Goal: Check status: Check status

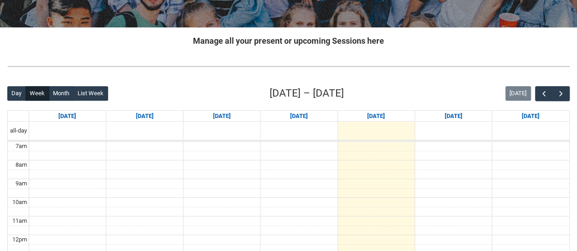
scroll to position [156, 0]
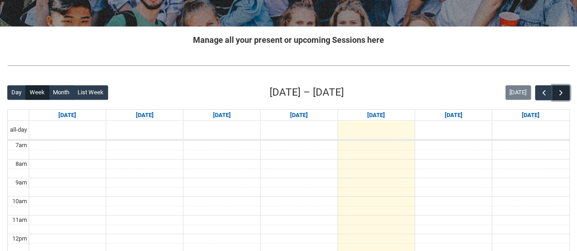
click at [558, 90] on span "button" at bounding box center [560, 92] width 9 height 9
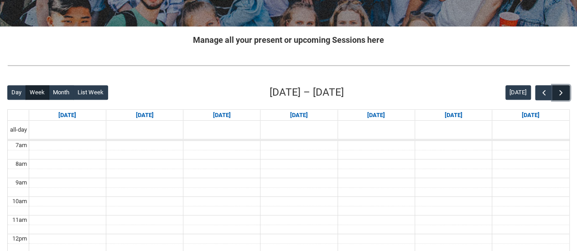
click at [558, 90] on span "button" at bounding box center [560, 92] width 9 height 9
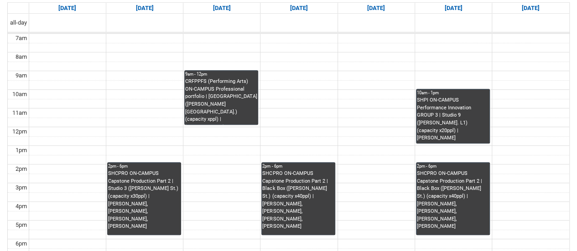
scroll to position [263, 0]
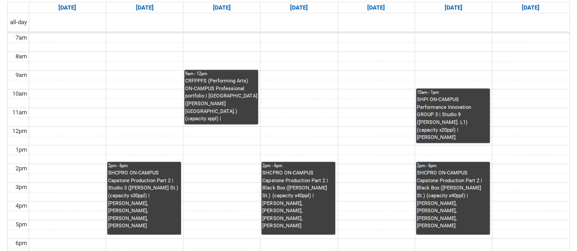
click at [230, 105] on div "CRFPPFS (Performing Arts) ON-CAMPUS Professional portfolio | [GEOGRAPHIC_DATA] …" at bounding box center [221, 100] width 72 height 46
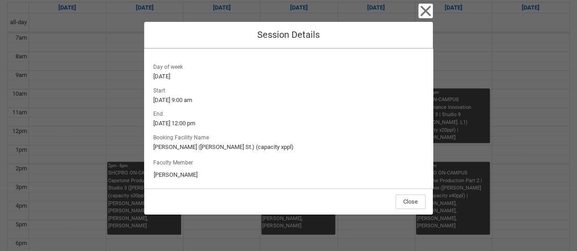
scroll to position [117, 0]
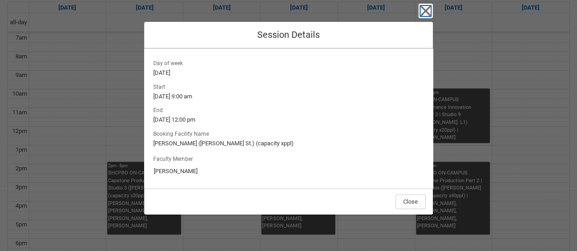
click at [423, 5] on icon "button" at bounding box center [425, 11] width 15 height 15
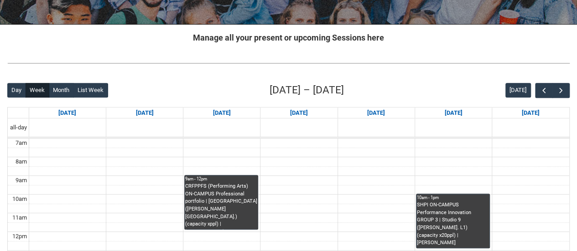
scroll to position [154, 0]
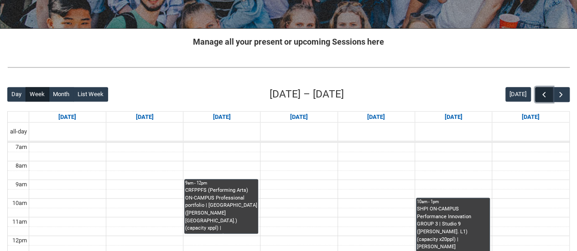
click at [537, 96] on button "button" at bounding box center [543, 94] width 17 height 15
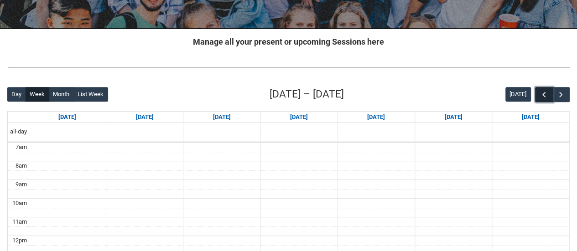
click at [537, 96] on button "button" at bounding box center [543, 94] width 17 height 15
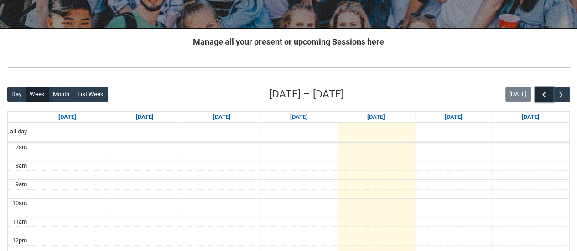
click at [537, 96] on button "button" at bounding box center [543, 94] width 17 height 15
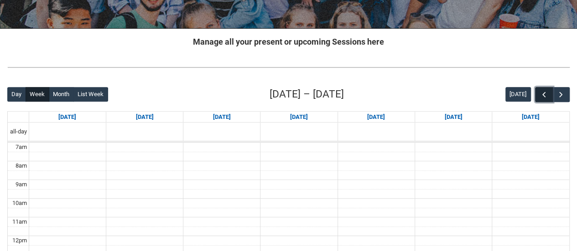
click at [537, 96] on button "button" at bounding box center [543, 94] width 17 height 15
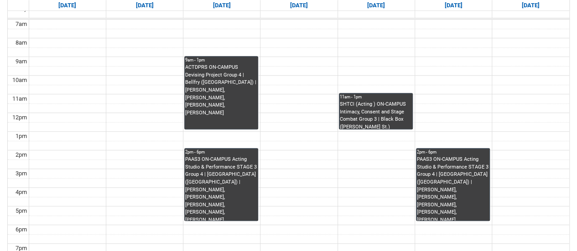
scroll to position [277, 0]
click at [444, 188] on div "PAAS3 ON-CAMPUS Acting Studio & Performance STAGE 3 Group 4 | [GEOGRAPHIC_DATA]…" at bounding box center [453, 188] width 72 height 65
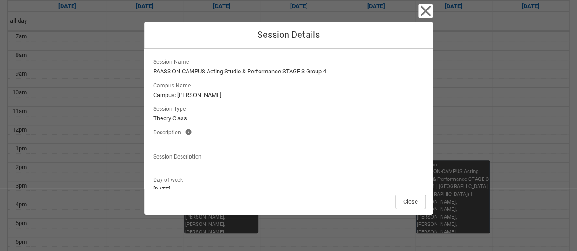
scroll to position [117, 0]
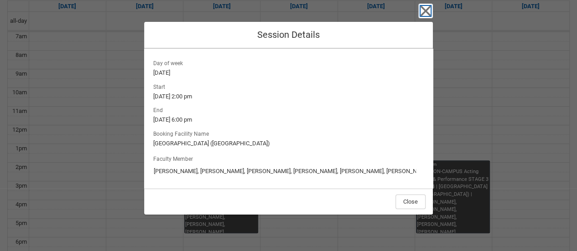
click at [425, 13] on icon "button" at bounding box center [425, 11] width 15 height 15
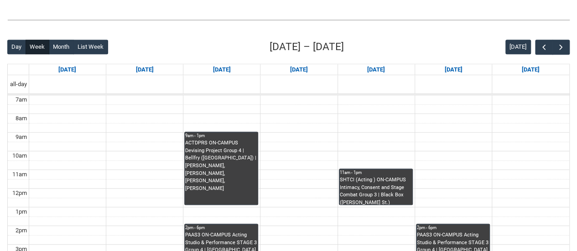
scroll to position [201, 0]
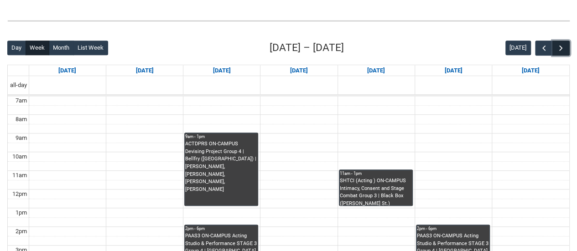
click at [556, 45] on button "button" at bounding box center [560, 48] width 17 height 15
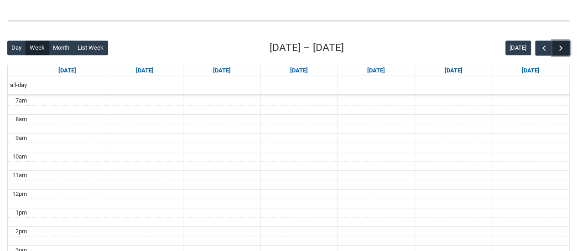
click at [556, 45] on span "button" at bounding box center [560, 48] width 9 height 9
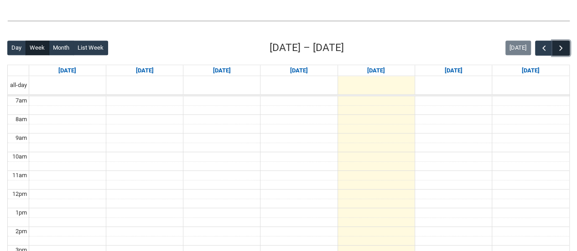
click at [556, 45] on span "button" at bounding box center [560, 48] width 9 height 9
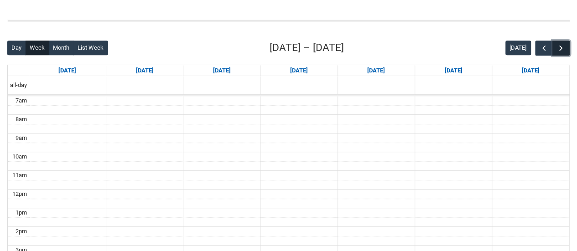
click at [556, 45] on span "button" at bounding box center [560, 48] width 9 height 9
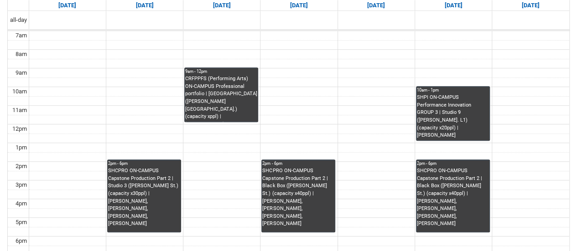
scroll to position [266, 0]
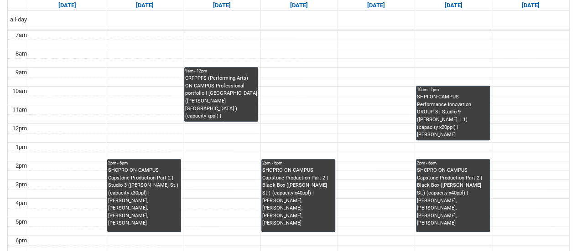
click at [200, 98] on div "CRFPPFS (Performing Arts) ON-CAMPUS Professional portfolio | [GEOGRAPHIC_DATA] …" at bounding box center [221, 98] width 72 height 46
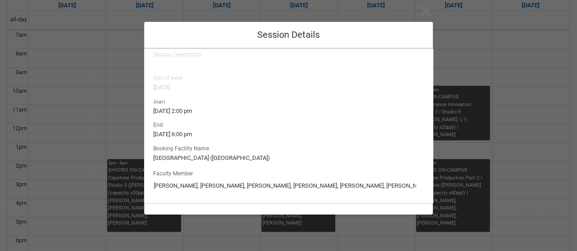
type input "[PERSON_NAME]"
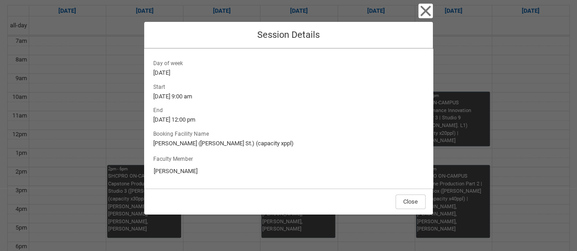
scroll to position [259, 0]
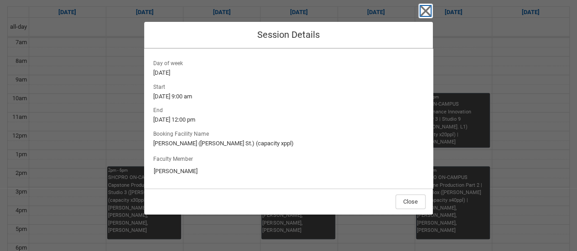
click at [424, 11] on icon "button" at bounding box center [425, 11] width 10 height 10
